Goal: Entertainment & Leisure: Consume media (video, audio)

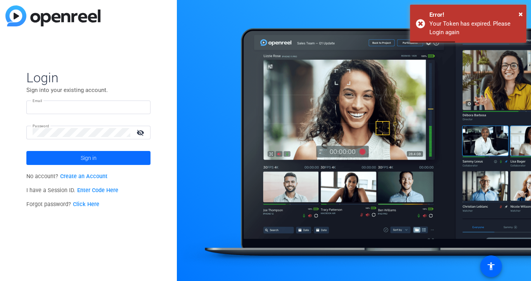
type input "[EMAIL_ADDRESS][DOMAIN_NAME]"
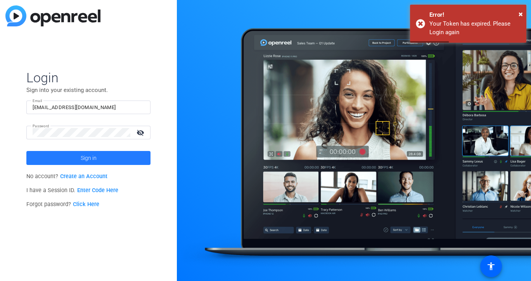
click at [130, 154] on span at bounding box center [88, 157] width 124 height 19
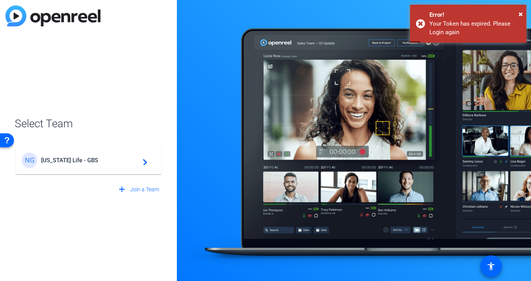
click at [100, 168] on mat-card-content "NG [US_STATE] Life - GBS navigate_next" at bounding box center [89, 160] width 146 height 28
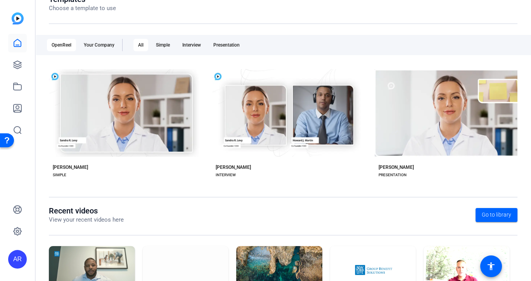
scroll to position [162, 0]
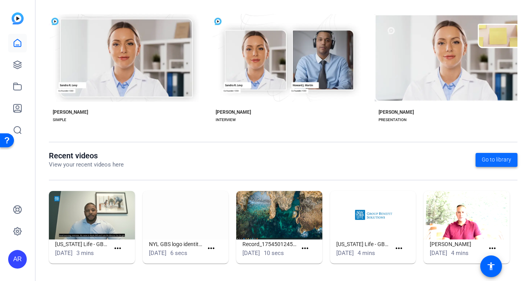
click at [505, 155] on span "Go to library" at bounding box center [496, 159] width 29 height 8
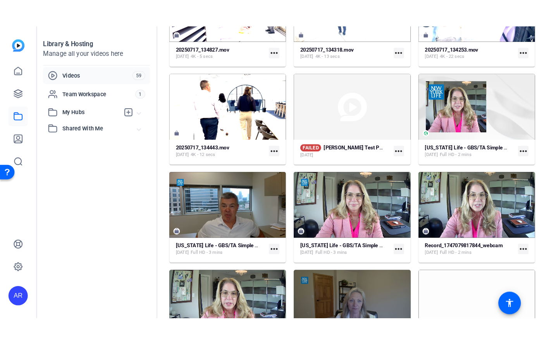
scroll to position [681, 0]
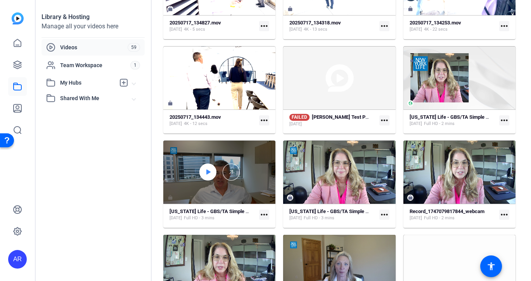
click at [208, 171] on icon at bounding box center [208, 171] width 4 height 5
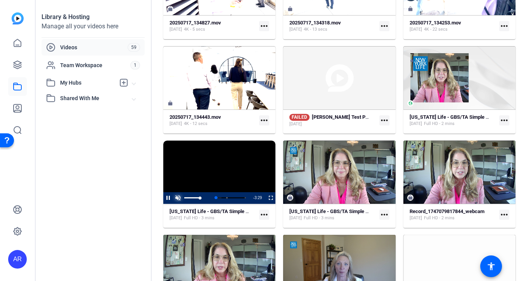
click at [180, 198] on span "Video Player" at bounding box center [178, 198] width 10 height 0
click at [266, 197] on span "Video Player" at bounding box center [266, 198] width 0 height 12
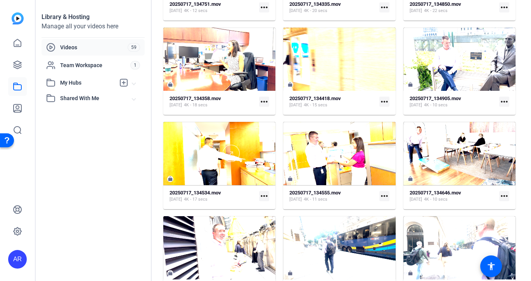
scroll to position [746, 0]
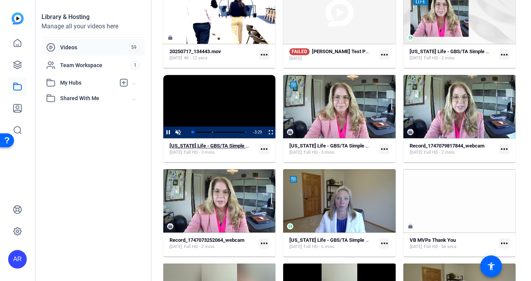
click at [231, 146] on strong "[US_STATE] Life - GBS/TA Simple (47967)" at bounding box center [215, 146] width 93 height 6
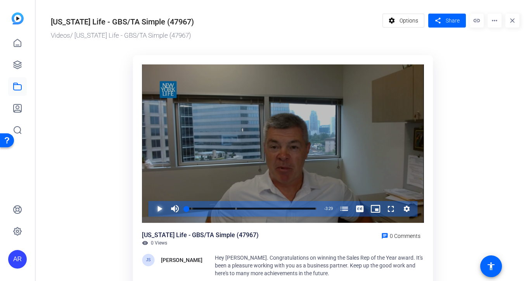
click at [151, 208] on span "Video Player" at bounding box center [151, 209] width 0 height 16
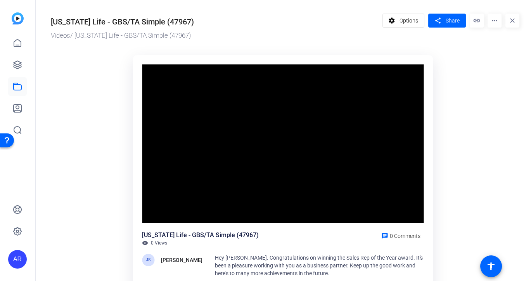
click at [497, 161] on ktd-grid "Video Player is loading. Play Video Pause Mute Current Time 0:14 / Duration 3:2…" at bounding box center [285, 182] width 468 height 264
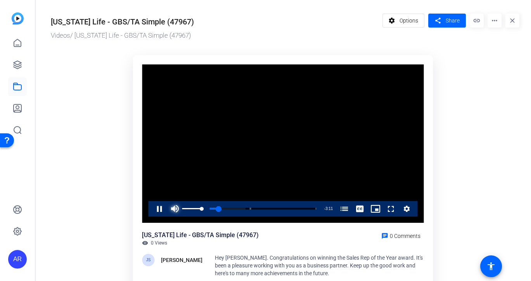
click at [172, 211] on span "Video Player" at bounding box center [175, 209] width 16 height 16
drag, startPoint x: 199, startPoint y: 207, endPoint x: 173, endPoint y: 208, distance: 26.8
click at [173, 208] on div "Play Unmute 0% Current Time 0:00 / Duration 3:29 Loaded : 38.09% 0:00 0:00 Sale…" at bounding box center [282, 209] width 269 height 16
click at [174, 209] on span "Video Player" at bounding box center [175, 209] width 16 height 16
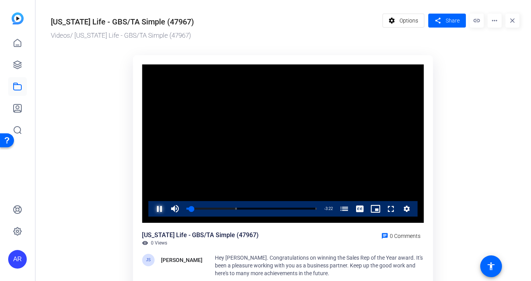
click at [151, 207] on span "Video Player" at bounding box center [151, 209] width 0 height 16
